Goal: Task Accomplishment & Management: Use online tool/utility

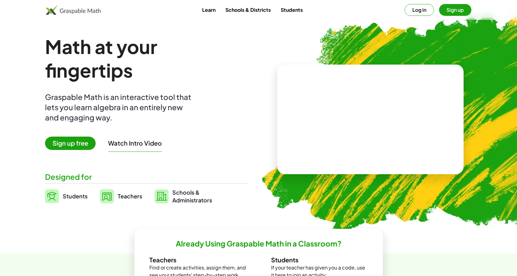
click at [309, 23] on img at bounding box center [406, 121] width 317 height 267
click at [425, 13] on button "Log in" at bounding box center [418, 10] width 29 height 12
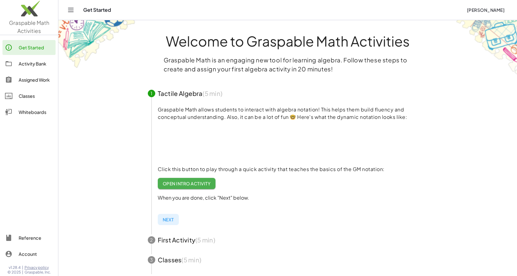
click at [26, 109] on div "Whiteboards" at bounding box center [36, 111] width 34 height 7
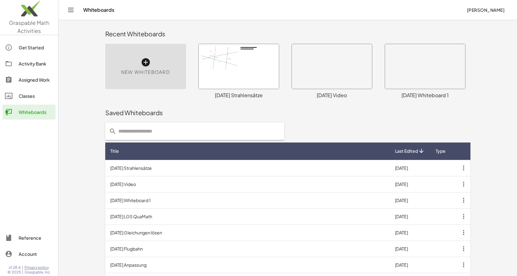
click at [152, 69] on span "New Whiteboard" at bounding box center [145, 72] width 49 height 7
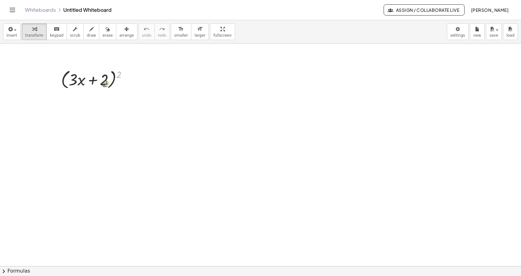
drag, startPoint x: 119, startPoint y: 77, endPoint x: 106, endPoint y: 86, distance: 15.3
click at [106, 86] on div at bounding box center [96, 79] width 77 height 24
click at [115, 81] on div at bounding box center [96, 79] width 77 height 24
click at [114, 78] on div at bounding box center [96, 79] width 77 height 24
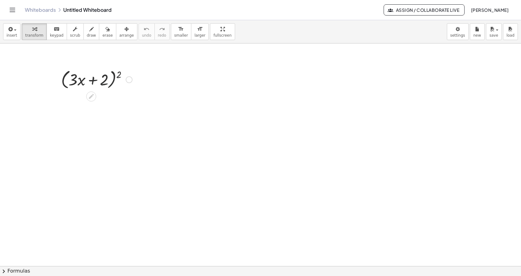
click at [114, 78] on div at bounding box center [96, 79] width 77 height 24
click at [113, 79] on div at bounding box center [96, 79] width 77 height 24
drag, startPoint x: 118, startPoint y: 77, endPoint x: 99, endPoint y: 83, distance: 19.7
click at [99, 83] on div at bounding box center [96, 79] width 77 height 24
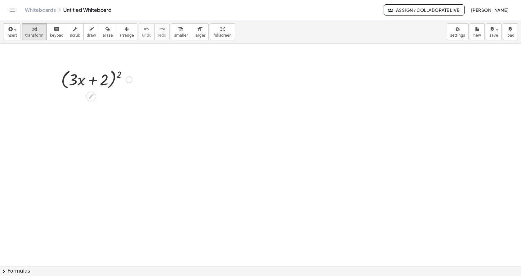
click at [97, 80] on div at bounding box center [96, 79] width 77 height 24
click at [113, 79] on div at bounding box center [96, 79] width 77 height 24
click at [119, 76] on div at bounding box center [96, 79] width 77 height 24
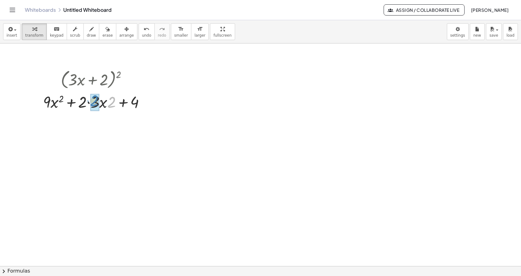
drag, startPoint x: 110, startPoint y: 104, endPoint x: 93, endPoint y: 102, distance: 17.1
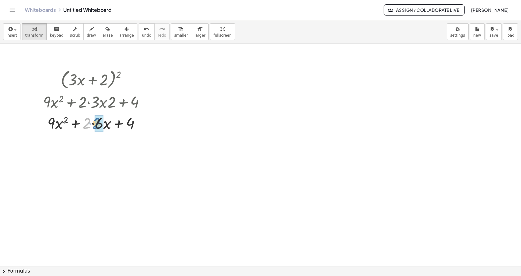
drag, startPoint x: 86, startPoint y: 124, endPoint x: 94, endPoint y: 124, distance: 8.4
click at [203, 113] on div at bounding box center [260, 265] width 521 height 445
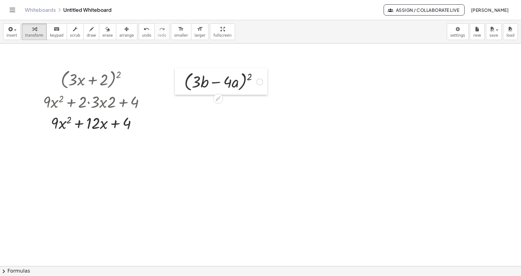
drag, startPoint x: 211, startPoint y: 126, endPoint x: 183, endPoint y: 81, distance: 53.0
click at [183, 81] on div at bounding box center [179, 81] width 9 height 27
click at [295, 96] on div at bounding box center [260, 265] width 521 height 445
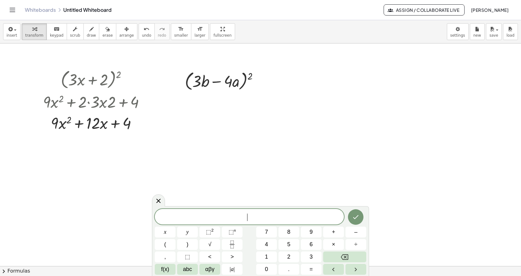
click at [298, 141] on div at bounding box center [260, 265] width 521 height 445
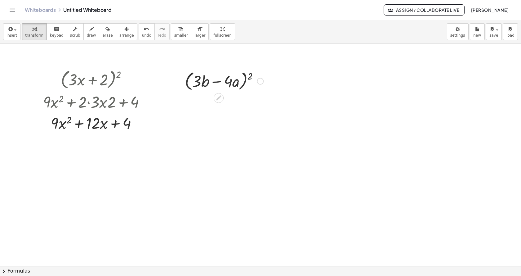
click at [247, 80] on div at bounding box center [224, 81] width 85 height 24
click at [249, 79] on div at bounding box center [224, 81] width 85 height 24
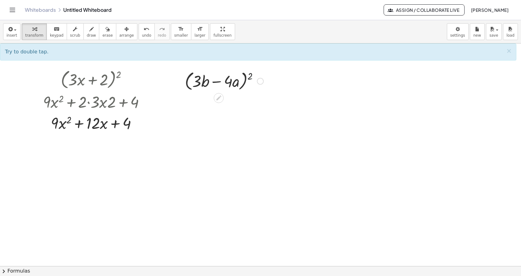
click at [237, 82] on div at bounding box center [224, 81] width 85 height 24
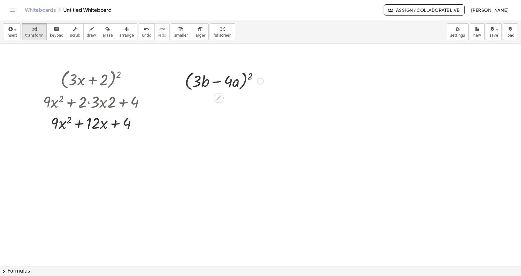
click at [237, 82] on div at bounding box center [224, 81] width 85 height 24
click at [244, 82] on div at bounding box center [224, 81] width 85 height 24
click at [244, 79] on div at bounding box center [224, 81] width 85 height 24
click at [245, 78] on div at bounding box center [224, 81] width 85 height 24
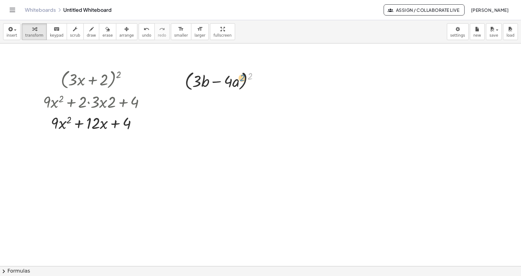
drag, startPoint x: 250, startPoint y: 77, endPoint x: 242, endPoint y: 79, distance: 8.4
click at [242, 79] on div at bounding box center [224, 81] width 85 height 24
click at [188, 80] on div at bounding box center [224, 81] width 85 height 24
click at [217, 83] on div at bounding box center [224, 81] width 85 height 24
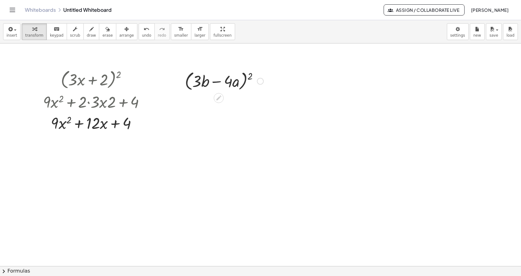
click at [217, 83] on div at bounding box center [224, 81] width 85 height 24
click at [235, 83] on div at bounding box center [224, 81] width 85 height 24
drag, startPoint x: 249, startPoint y: 78, endPoint x: 244, endPoint y: 79, distance: 4.7
click at [244, 79] on div at bounding box center [224, 81] width 85 height 24
click at [246, 78] on div at bounding box center [224, 81] width 85 height 24
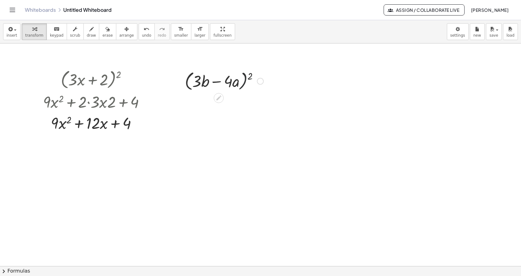
click at [246, 78] on div at bounding box center [224, 81] width 85 height 24
click at [4, 270] on span "chevron_right" at bounding box center [3, 270] width 7 height 7
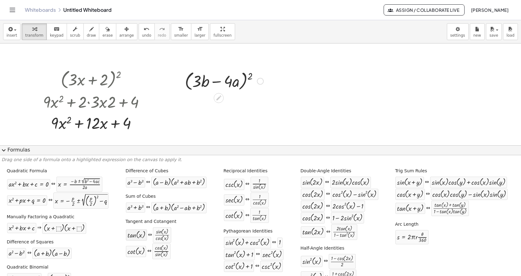
scroll to position [14, 0]
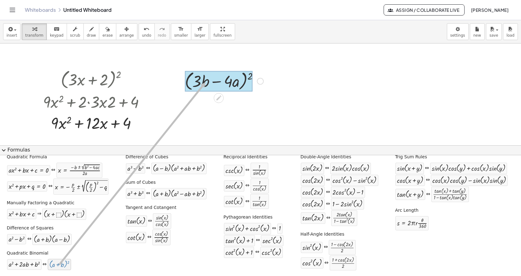
drag, startPoint x: 62, startPoint y: 263, endPoint x: 206, endPoint y: 82, distance: 231.2
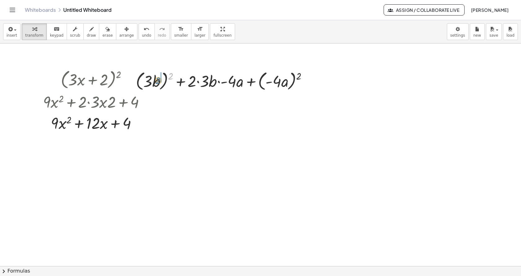
drag, startPoint x: 169, startPoint y: 77, endPoint x: 158, endPoint y: 81, distance: 12.0
click at [158, 81] on div at bounding box center [224, 81] width 183 height 24
click at [146, 83] on div at bounding box center [224, 81] width 172 height 24
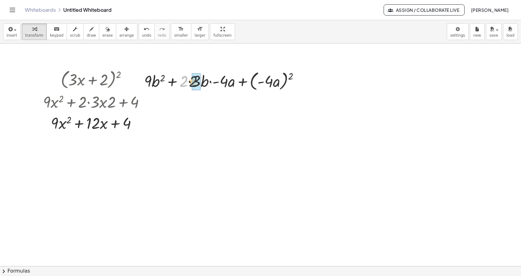
drag, startPoint x: 181, startPoint y: 86, endPoint x: 190, endPoint y: 86, distance: 9.9
click at [190, 86] on div at bounding box center [224, 81] width 166 height 24
drag, startPoint x: 217, startPoint y: 81, endPoint x: 193, endPoint y: 83, distance: 24.0
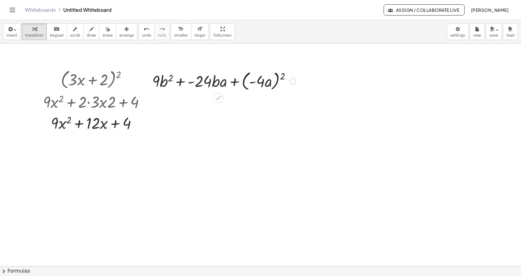
click at [182, 82] on div at bounding box center [224, 81] width 150 height 24
drag, startPoint x: 217, startPoint y: 84, endPoint x: 207, endPoint y: 84, distance: 10.2
click at [207, 84] on div at bounding box center [224, 81] width 143 height 24
drag, startPoint x: 278, startPoint y: 77, endPoint x: 264, endPoint y: 81, distance: 14.7
click at [264, 81] on div at bounding box center [224, 81] width 143 height 24
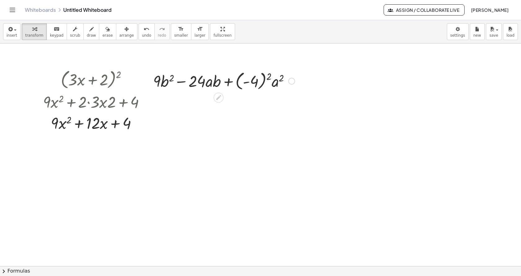
click at [263, 81] on div at bounding box center [224, 80] width 148 height 23
click at [263, 81] on div at bounding box center [224, 80] width 126 height 21
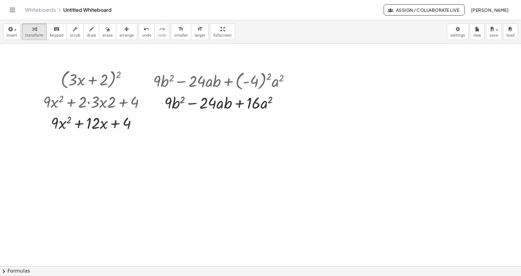
click at [343, 82] on div at bounding box center [260, 265] width 521 height 445
click at [406, 92] on div at bounding box center [386, 95] width 74 height 24
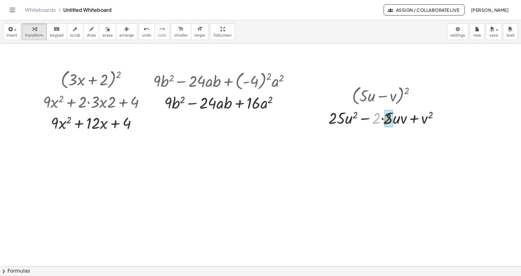
drag, startPoint x: 376, startPoint y: 120, endPoint x: 383, endPoint y: 121, distance: 6.5
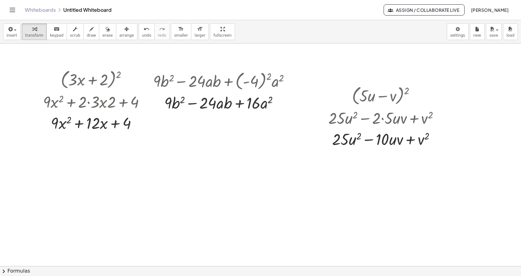
click at [151, 187] on div at bounding box center [260, 265] width 521 height 445
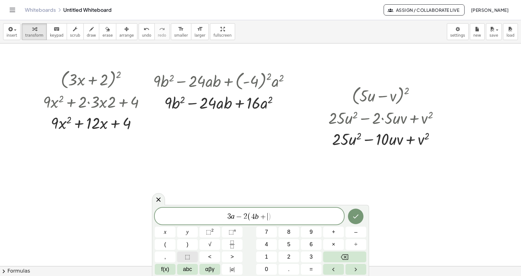
click at [185, 259] on button "⬚" at bounding box center [187, 256] width 21 height 11
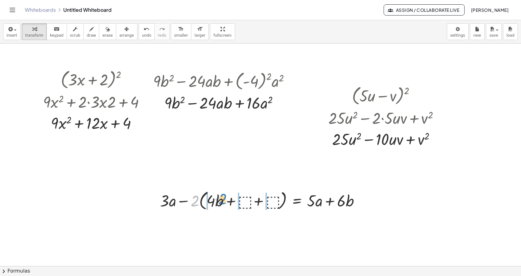
drag, startPoint x: 195, startPoint y: 204, endPoint x: 223, endPoint y: 203, distance: 27.7
click at [223, 203] on div at bounding box center [262, 200] width 211 height 24
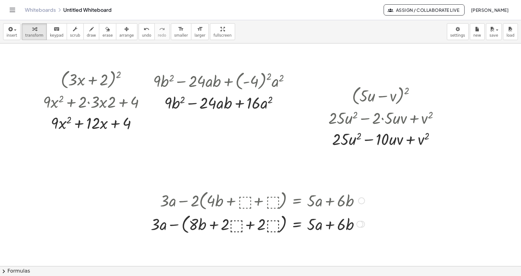
click at [184, 224] on div at bounding box center [258, 224] width 220 height 24
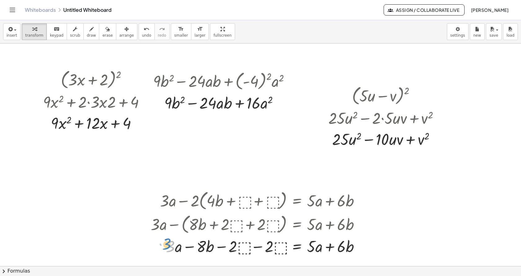
drag, startPoint x: 174, startPoint y: 250, endPoint x: 169, endPoint y: 249, distance: 5.0
click at [169, 249] on div at bounding box center [258, 245] width 220 height 21
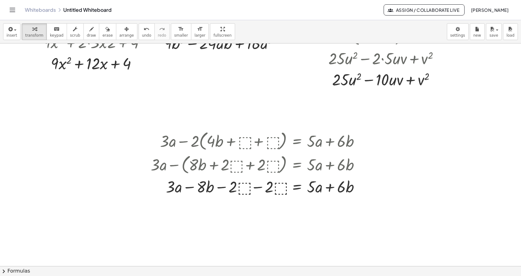
scroll to position [62, 0]
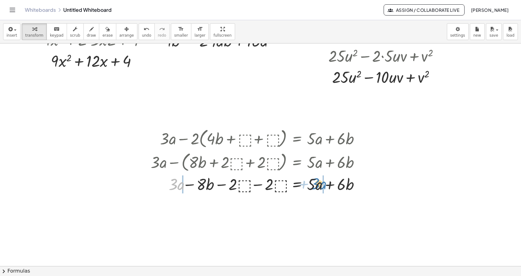
drag, startPoint x: 177, startPoint y: 187, endPoint x: 319, endPoint y: 187, distance: 142.1
click at [319, 187] on div at bounding box center [256, 183] width 217 height 21
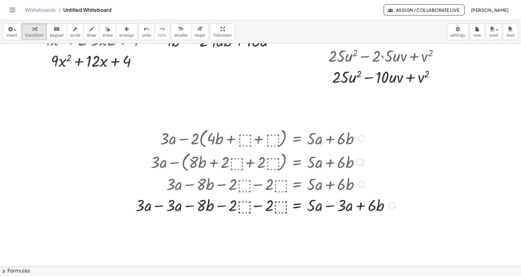
click at [332, 206] on div at bounding box center [265, 204] width 266 height 21
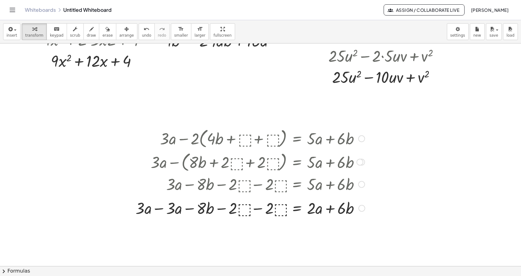
click at [164, 206] on div at bounding box center [265, 204] width 266 height 21
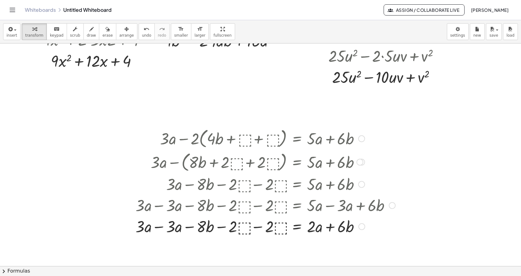
drag, startPoint x: 161, startPoint y: 224, endPoint x: 159, endPoint y: 228, distance: 4.2
click at [160, 226] on div at bounding box center [265, 225] width 266 height 21
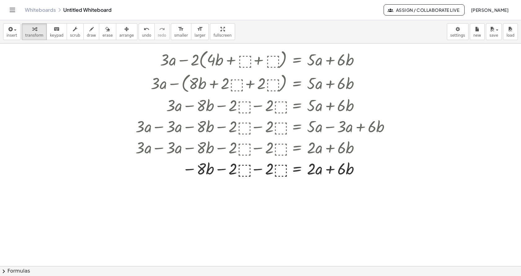
scroll to position [155, 0]
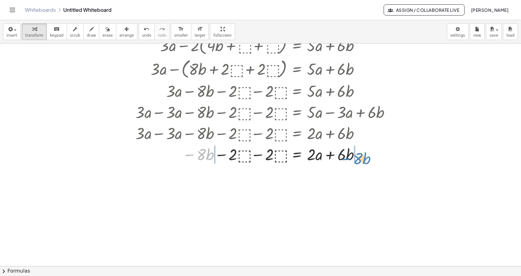
drag, startPoint x: 194, startPoint y: 156, endPoint x: 350, endPoint y: 160, distance: 156.7
click at [350, 160] on div at bounding box center [265, 153] width 266 height 21
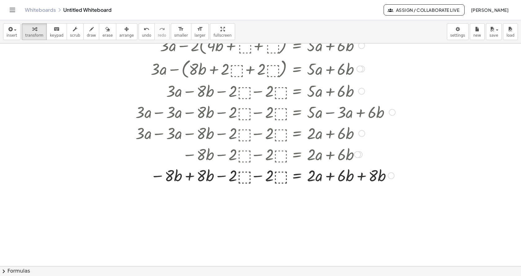
click at [361, 176] on div at bounding box center [265, 174] width 266 height 21
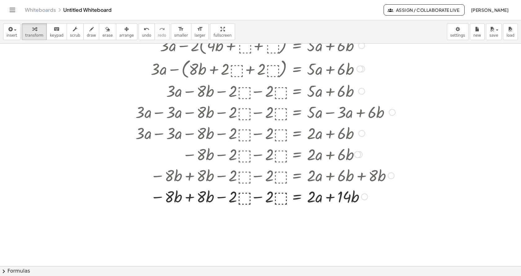
click at [331, 198] on div at bounding box center [265, 196] width 266 height 21
click at [190, 196] on div at bounding box center [265, 196] width 266 height 21
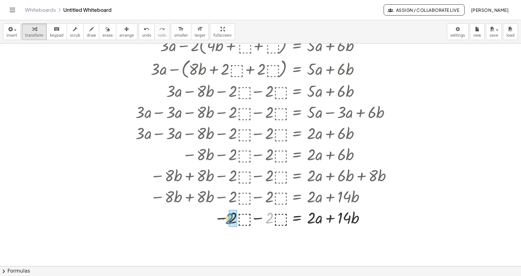
drag, startPoint x: 268, startPoint y: 218, endPoint x: 228, endPoint y: 218, distance: 40.0
click at [228, 218] on div at bounding box center [265, 217] width 266 height 21
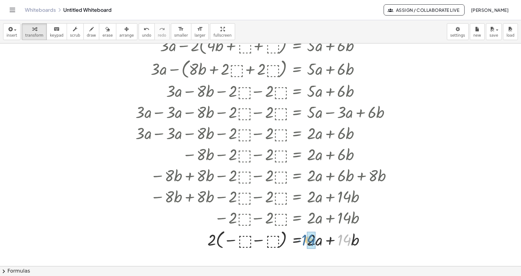
drag, startPoint x: 348, startPoint y: 241, endPoint x: 312, endPoint y: 241, distance: 36.0
drag, startPoint x: 229, startPoint y: 241, endPoint x: 232, endPoint y: 240, distance: 3.8
click at [232, 240] on div at bounding box center [265, 239] width 266 height 24
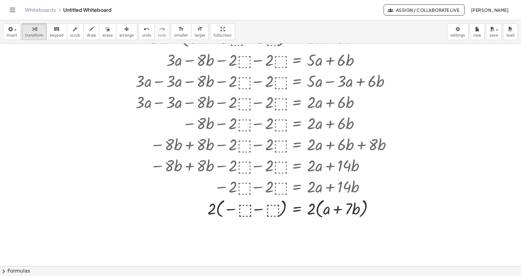
click at [80, 222] on div at bounding box center [260, 79] width 521 height 445
click at [128, 230] on div at bounding box center [260, 79] width 521 height 445
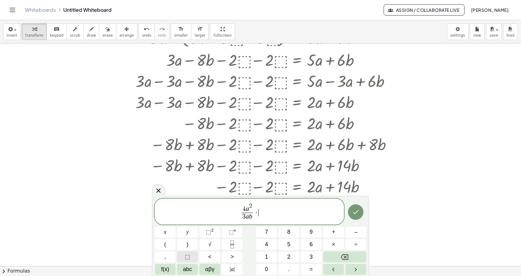
click at [192, 258] on button "⬚" at bounding box center [187, 256] width 21 height 11
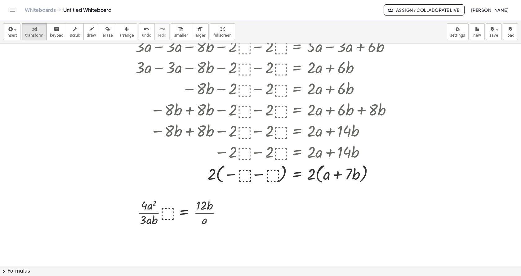
scroll to position [222, 0]
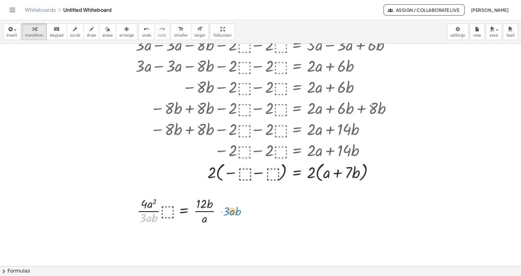
drag, startPoint x: 145, startPoint y: 222, endPoint x: 229, endPoint y: 216, distance: 83.7
click at [229, 216] on div at bounding box center [181, 210] width 95 height 31
drag, startPoint x: 144, startPoint y: 221, endPoint x: 217, endPoint y: 208, distance: 74.1
click at [217, 208] on div at bounding box center [181, 210] width 95 height 31
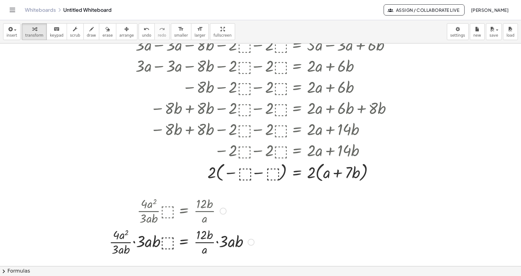
click at [135, 242] on div at bounding box center [181, 241] width 151 height 31
drag, startPoint x: 151, startPoint y: 243, endPoint x: 136, endPoint y: 251, distance: 17.1
click at [136, 251] on div at bounding box center [185, 241] width 143 height 31
drag, startPoint x: 156, startPoint y: 244, endPoint x: 143, endPoint y: 252, distance: 15.7
drag, startPoint x: 156, startPoint y: 235, endPoint x: 146, endPoint y: 248, distance: 16.1
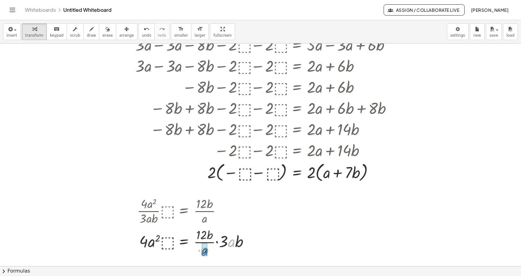
drag, startPoint x: 232, startPoint y: 243, endPoint x: 205, endPoint y: 252, distance: 28.1
drag, startPoint x: 230, startPoint y: 244, endPoint x: 209, endPoint y: 244, distance: 20.8
drag, startPoint x: 226, startPoint y: 244, endPoint x: 205, endPoint y: 244, distance: 20.5
drag, startPoint x: 143, startPoint y: 243, endPoint x: 205, endPoint y: 246, distance: 62.1
click at [205, 246] on div at bounding box center [186, 241] width 105 height 21
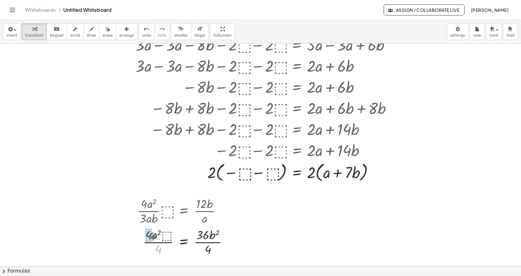
drag, startPoint x: 155, startPoint y: 249, endPoint x: 149, endPoint y: 236, distance: 14.7
drag, startPoint x: 210, startPoint y: 250, endPoint x: 207, endPoint y: 239, distance: 11.6
click at [167, 241] on div at bounding box center [181, 241] width 95 height 21
drag, startPoint x: 144, startPoint y: 243, endPoint x: 157, endPoint y: 253, distance: 16.4
